Goal: Transaction & Acquisition: Purchase product/service

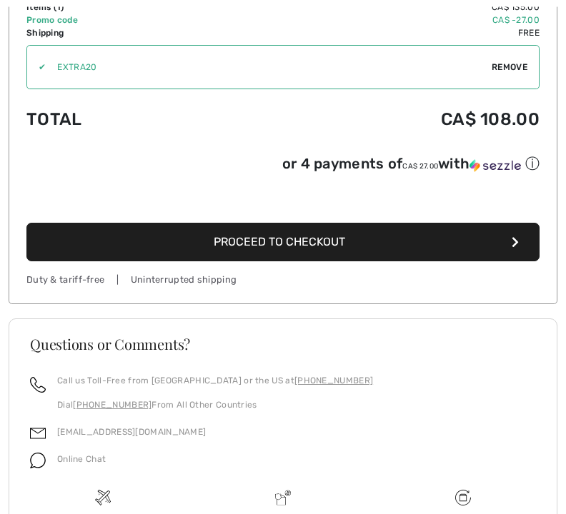
scroll to position [489, 0]
click at [511, 246] on icon "button" at bounding box center [514, 241] width 7 height 11
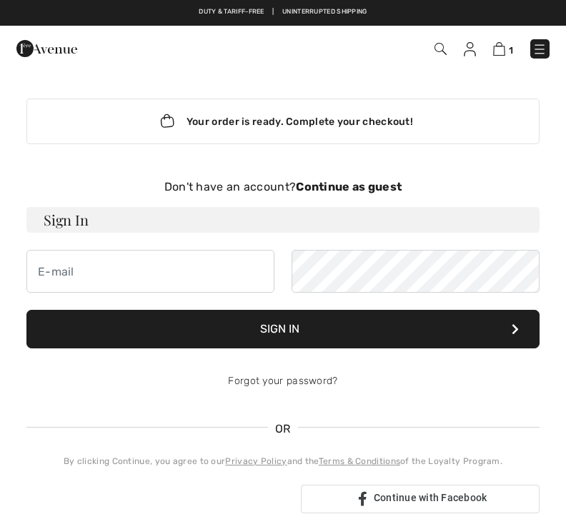
click at [371, 185] on strong "Continue as guest" at bounding box center [349, 187] width 106 height 14
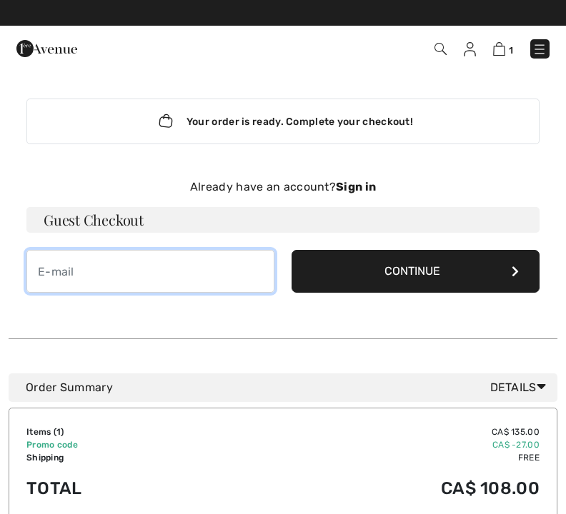
click at [55, 268] on input "email" at bounding box center [150, 271] width 248 height 43
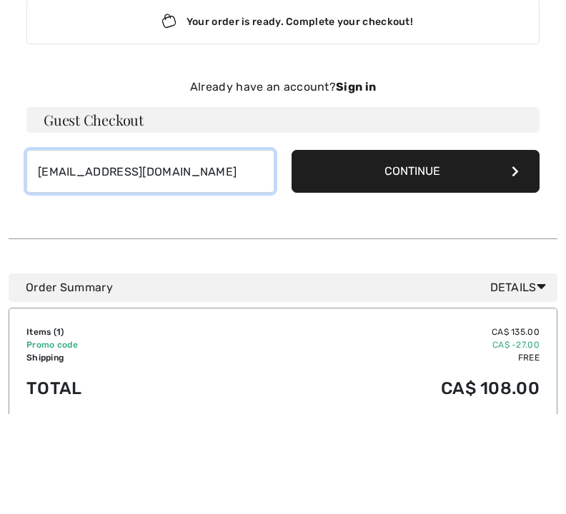
type input "tassediane181@gmail.com"
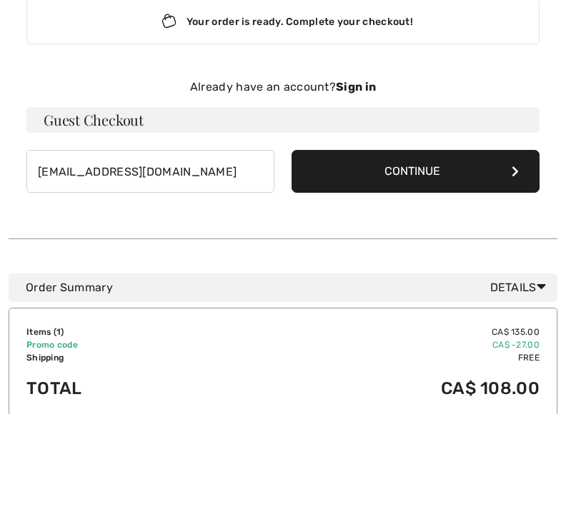
click at [521, 250] on button "Continue" at bounding box center [415, 271] width 248 height 43
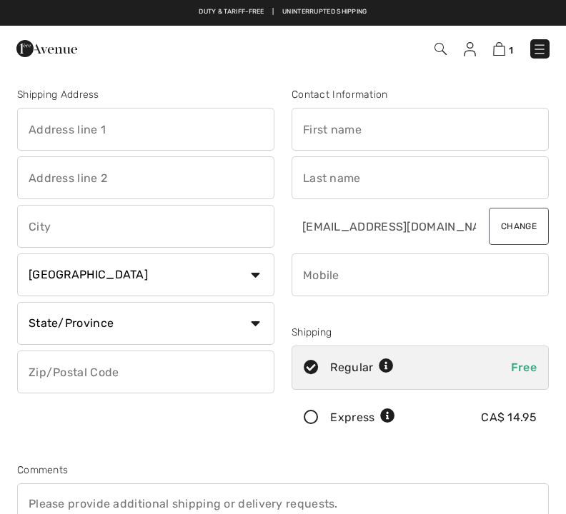
click at [50, 125] on input "text" at bounding box center [145, 129] width 257 height 43
type input "1400 Croissant Merit app 306 Ville de Mont-Royal, Québec H3P 3N6 Croissant Merit"
click at [64, 173] on input "text" at bounding box center [145, 177] width 257 height 43
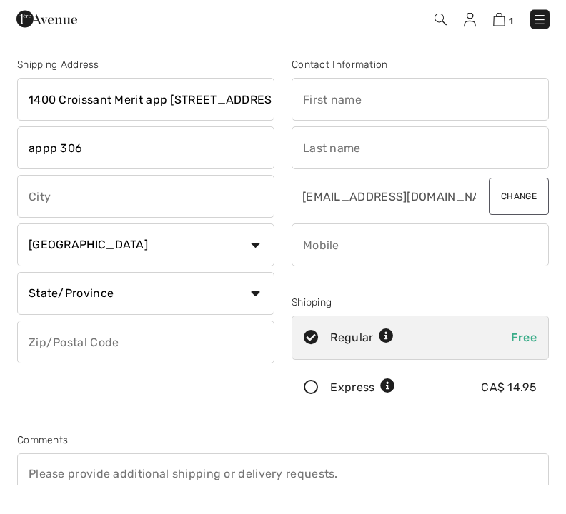
click at [56, 156] on input "appp 306" at bounding box center [145, 177] width 257 height 43
type input "app 306"
click at [37, 205] on input "text" at bounding box center [145, 226] width 257 height 43
type input "Ville de Mont-Royal"
click at [56, 254] on select "Country Canada United States Afghanistan Aland Islands Albania Algeria American…" at bounding box center [145, 275] width 257 height 43
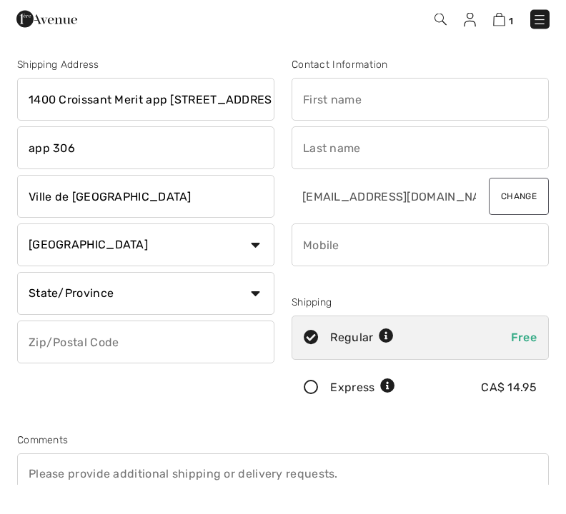
scroll to position [139, 0]
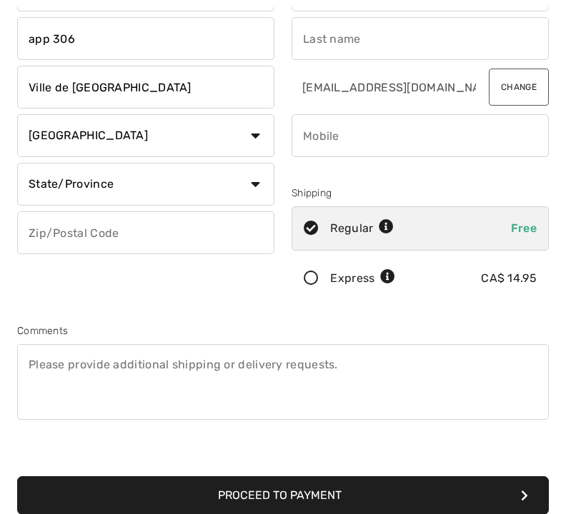
click at [58, 228] on input "text" at bounding box center [145, 232] width 257 height 43
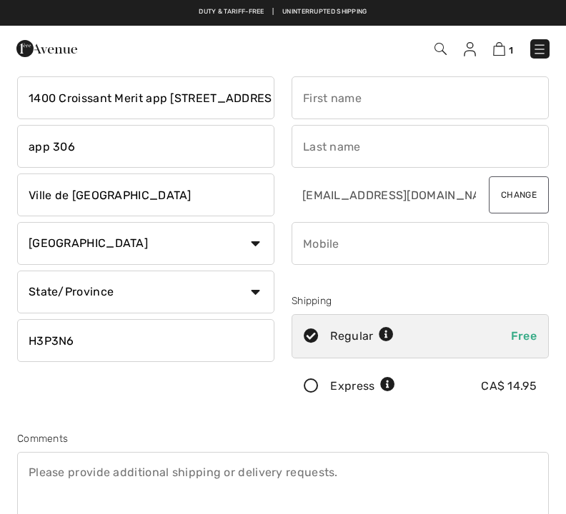
scroll to position [28, 0]
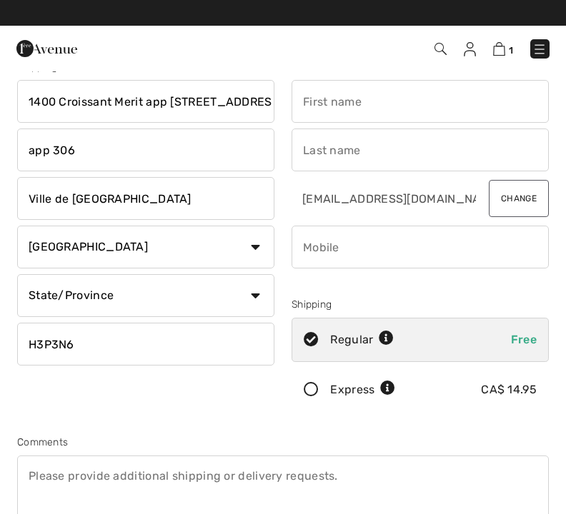
type input "H3P3N6"
click at [330, 111] on input "text" at bounding box center [419, 101] width 257 height 43
type input "Diane"
click at [336, 149] on input "text" at bounding box center [419, 150] width 257 height 43
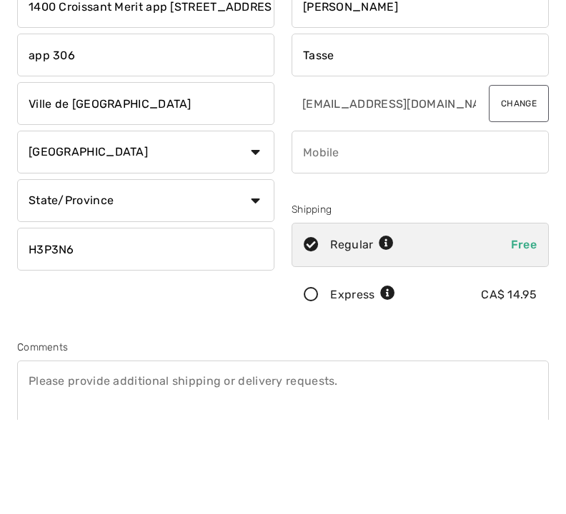
type input "Tasse"
click at [319, 226] on input "phone" at bounding box center [419, 247] width 257 height 43
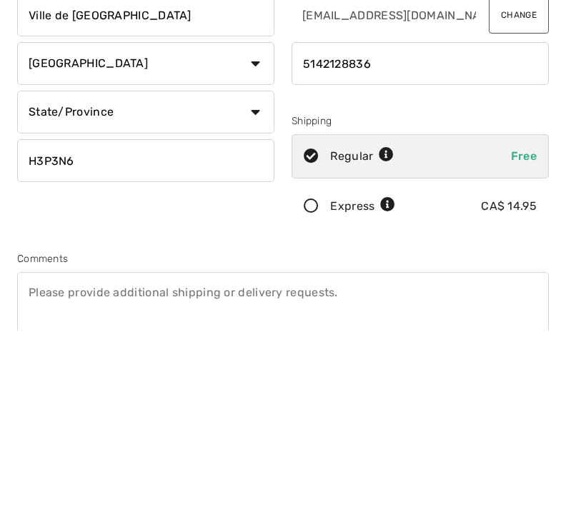
type input "5142128836"
click at [526, 333] on span "Free" at bounding box center [524, 340] width 26 height 14
radio input "true"
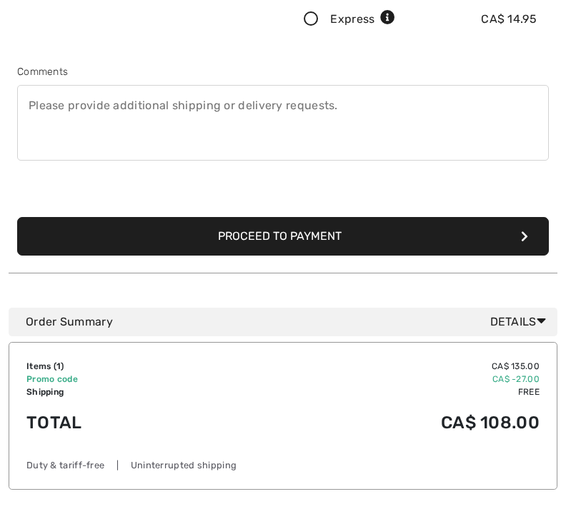
scroll to position [432, 0]
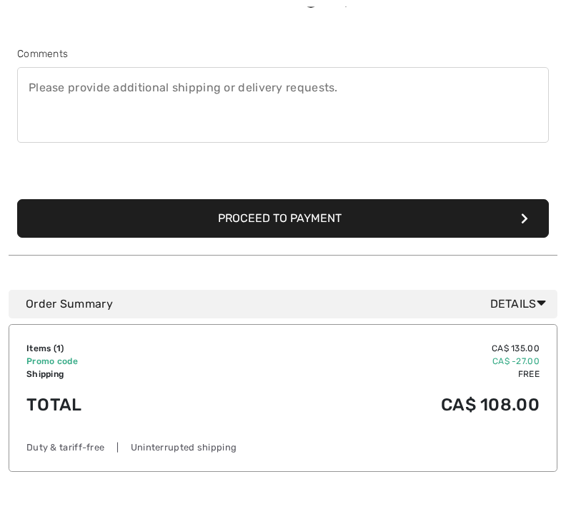
click at [358, 219] on button "Proceed to Payment" at bounding box center [282, 219] width 531 height 39
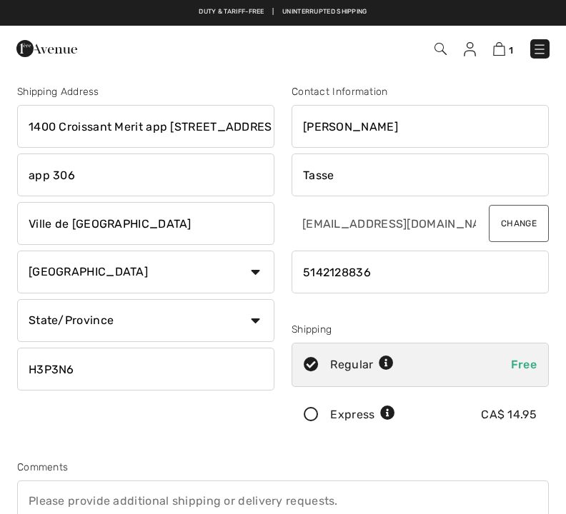
scroll to position [0, 0]
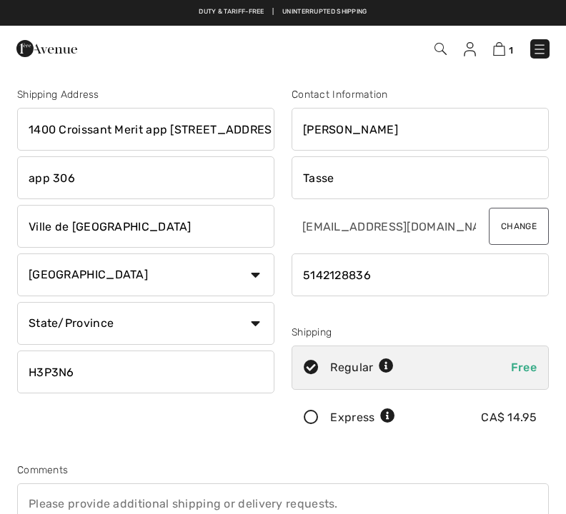
click at [259, 131] on input "1400 Croissant Merit app 306 Ville de Mont-Royal, Québec H3P 3N6 Croissant Merit" at bounding box center [145, 129] width 257 height 43
click at [257, 131] on input "1400 Croissant Merit app 306 Ville -Royal, Québec H3P 3N6 Croissant Merit" at bounding box center [145, 129] width 257 height 43
click at [261, 132] on input "1400 Croissant Merit app 306 Ville Québec H3P 3N6 Croissant Merit" at bounding box center [145, 129] width 257 height 43
click at [260, 130] on input "1400 Croissant Merit H3P 3N6 Croissant Merit" at bounding box center [145, 129] width 257 height 43
click at [202, 134] on input "1400 Croissant Merit Merit" at bounding box center [145, 129] width 257 height 43
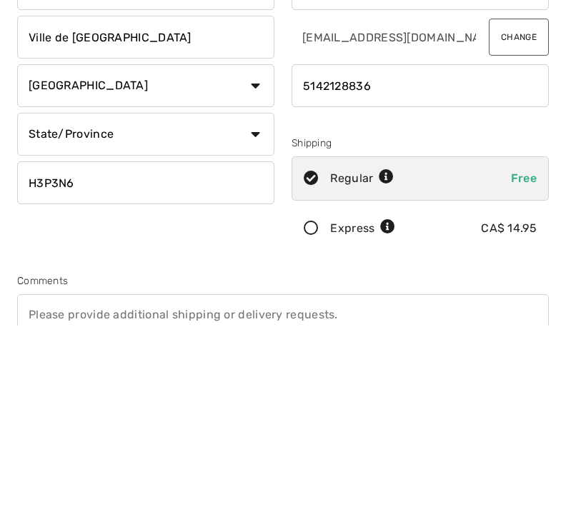
click at [256, 302] on select "State/Province Alberta British Columbia Manitoba New Brunswick Newfoundland and…" at bounding box center [145, 323] width 257 height 43
type input "1400 Croissant Merit"
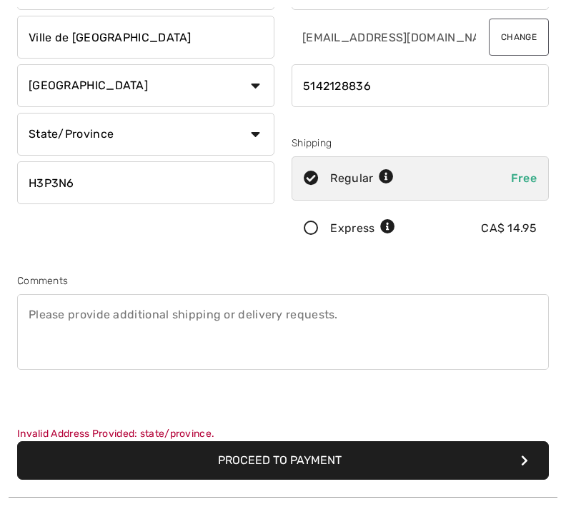
select select "QC"
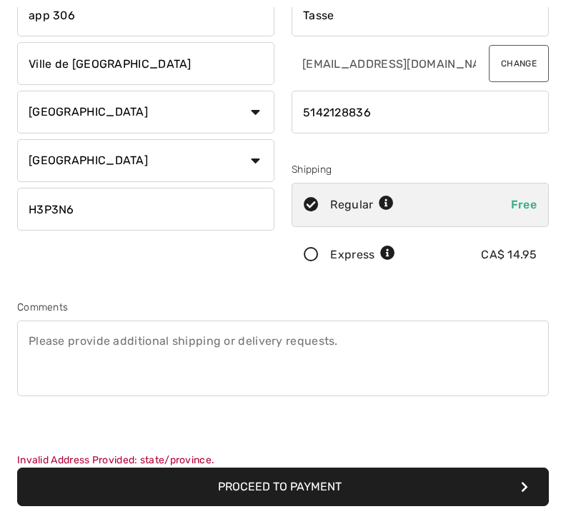
scroll to position [165, 0]
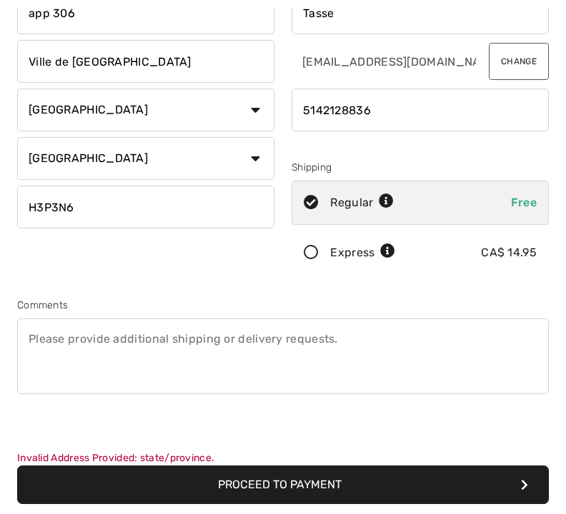
click at [339, 107] on input "phone" at bounding box center [419, 110] width 257 height 43
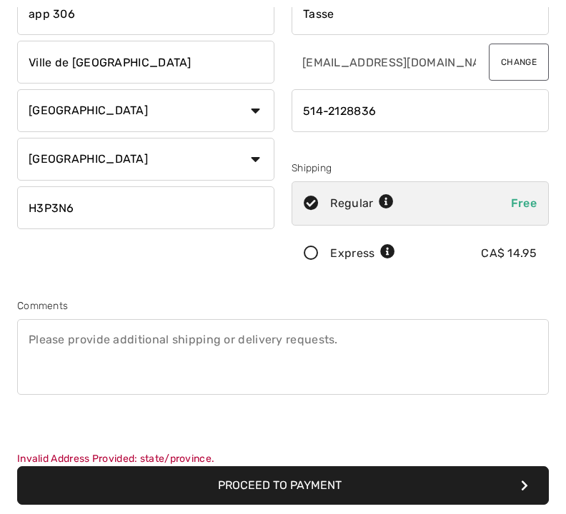
type input "5142128836"
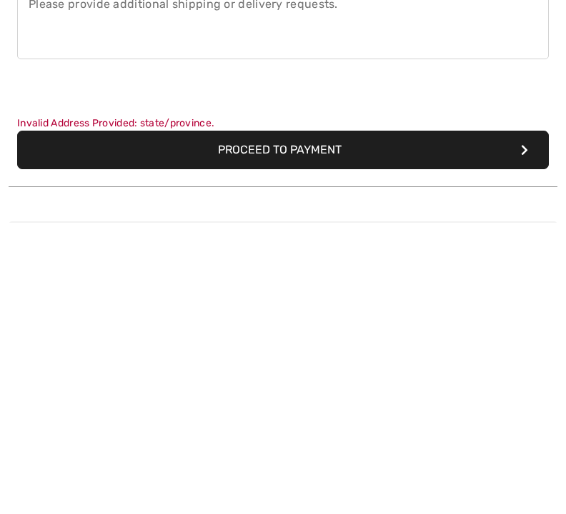
scroll to position [222, 0]
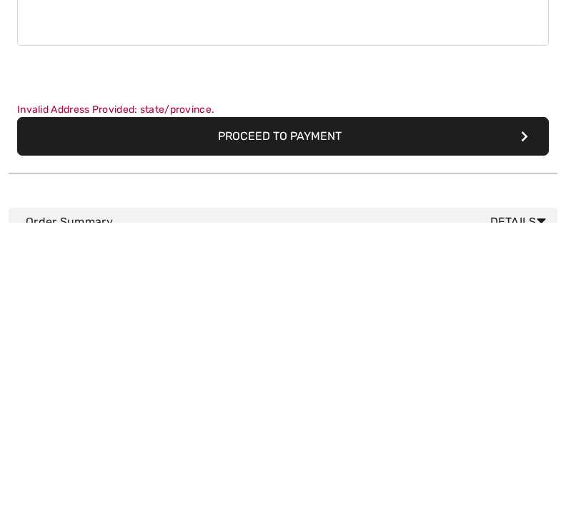
click at [520, 409] on button "Proceed to Payment" at bounding box center [282, 428] width 531 height 39
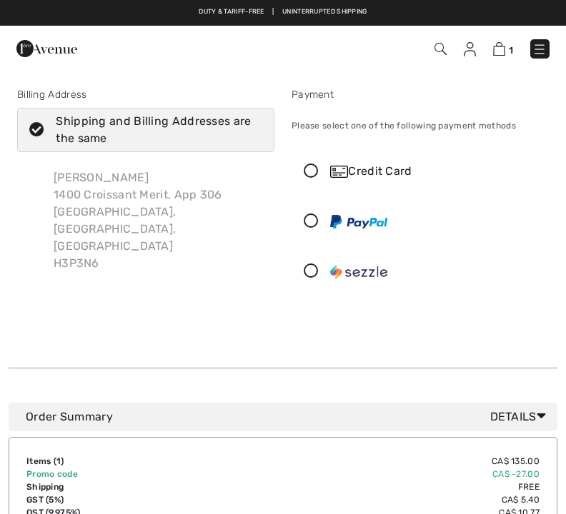
click at [319, 176] on icon at bounding box center [311, 171] width 38 height 15
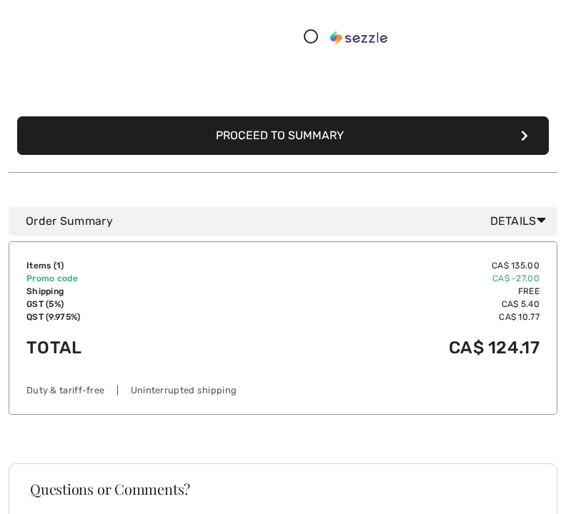
scroll to position [394, 0]
click at [542, 224] on icon at bounding box center [540, 220] width 9 height 15
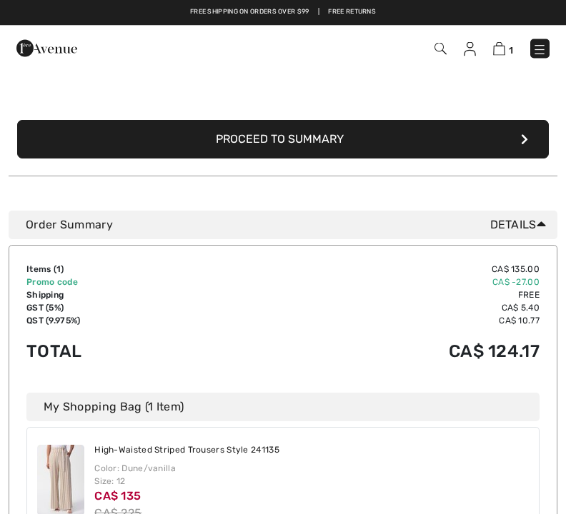
scroll to position [387, 0]
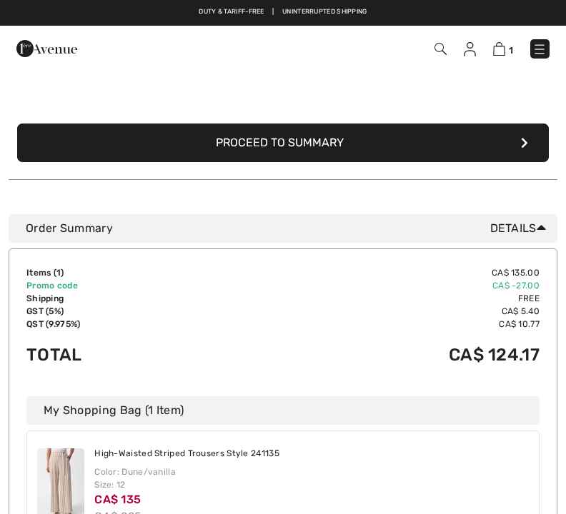
click at [528, 144] on button "Proceed to Summary" at bounding box center [282, 143] width 531 height 39
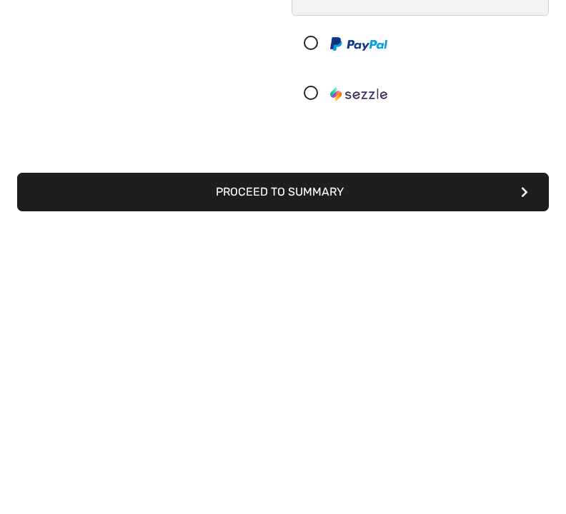
scroll to position [93, 0]
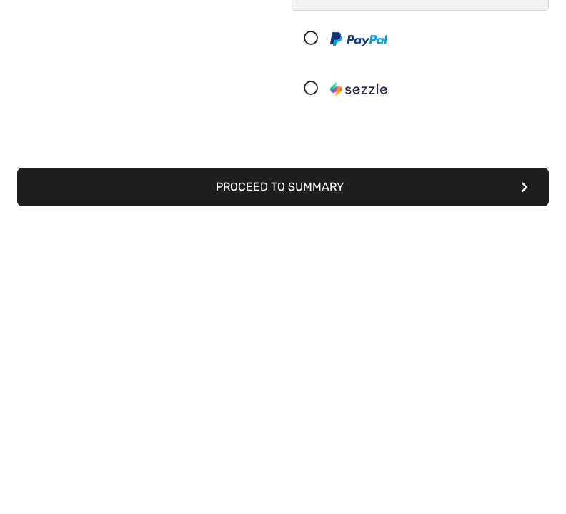
click at [331, 459] on button "Proceed to Summary" at bounding box center [282, 478] width 531 height 39
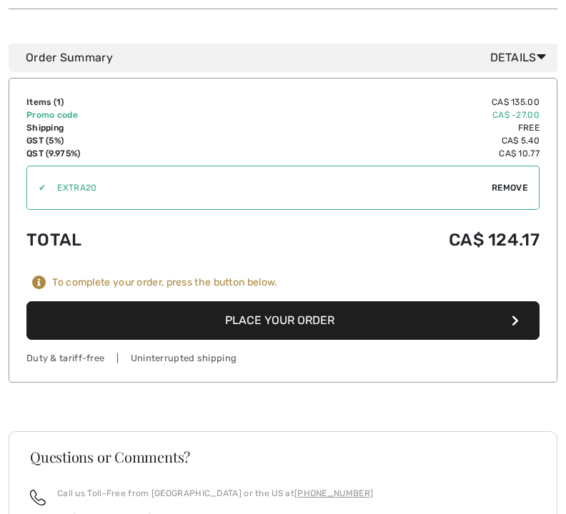
scroll to position [1172, 0]
click at [519, 301] on button "Place Your Order" at bounding box center [282, 320] width 513 height 39
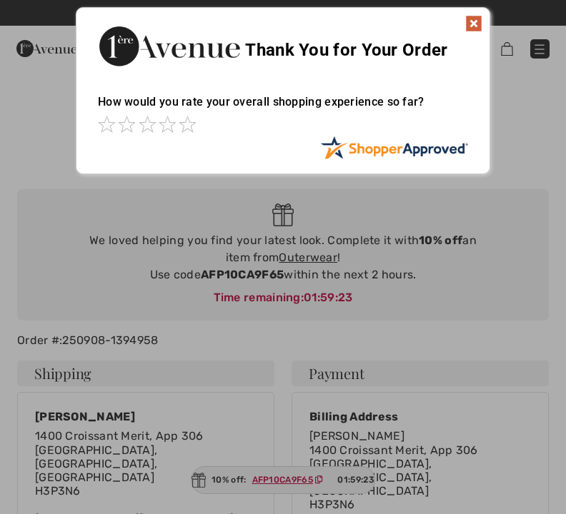
click at [481, 16] on img at bounding box center [473, 23] width 17 height 17
